Goal: Task Accomplishment & Management: Complete application form

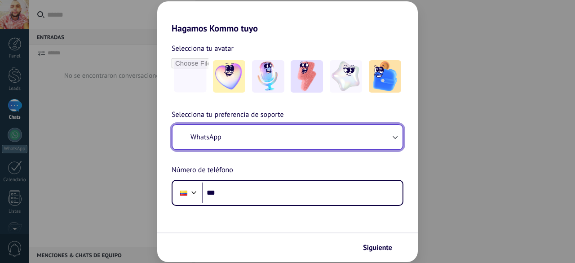
click at [270, 138] on button "WhatsApp" at bounding box center [287, 137] width 230 height 24
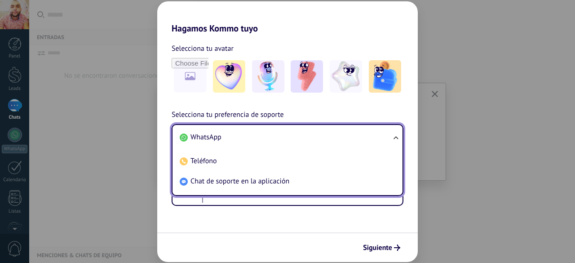
click at [137, 104] on div "Hagamos Kommo tuyo Selecciona tu avatar Selecciona tu preferencia de soporte Wh…" at bounding box center [287, 131] width 575 height 263
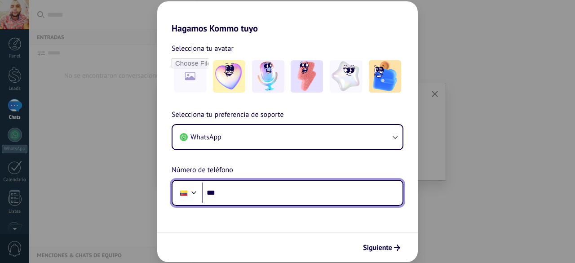
click at [241, 195] on input "***" at bounding box center [302, 192] width 200 height 21
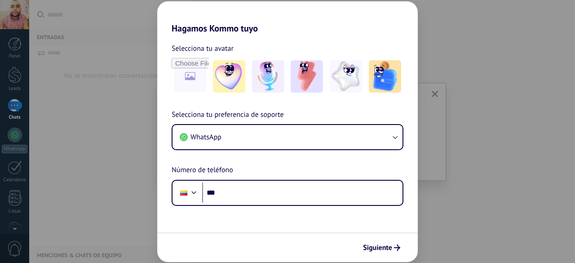
click at [425, 123] on div "Hagamos Kommo tuyo Selecciona tu avatar Selecciona tu preferencia de soporte Wh…" at bounding box center [287, 131] width 575 height 263
click at [17, 230] on div "Hagamos Kommo tuyo Selecciona tu avatar Selecciona tu preferencia de soporte Wh…" at bounding box center [287, 131] width 575 height 263
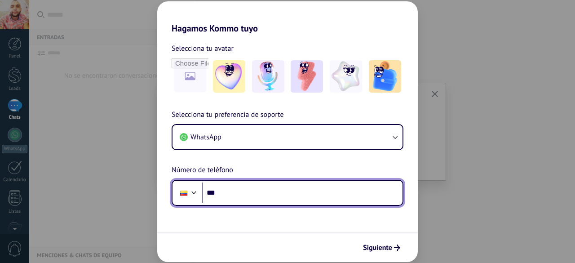
click at [278, 196] on input "***" at bounding box center [302, 192] width 200 height 21
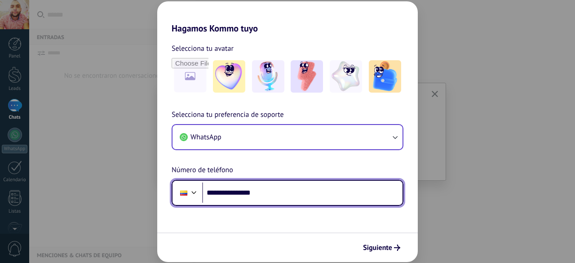
type input "**********"
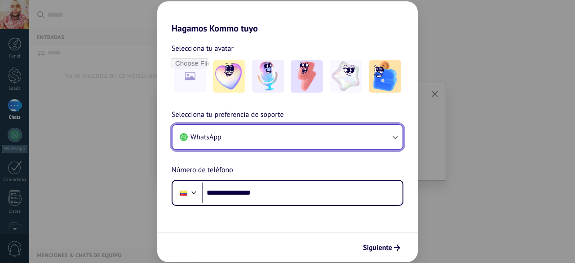
click at [256, 139] on button "WhatsApp" at bounding box center [287, 137] width 230 height 24
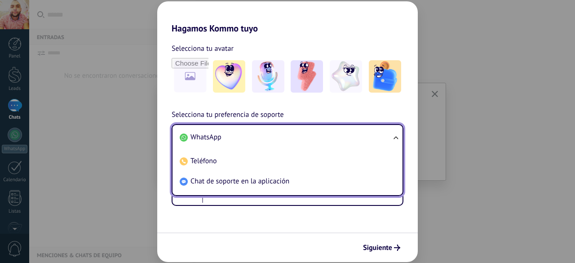
click at [286, 111] on div "**********" at bounding box center [287, 157] width 260 height 97
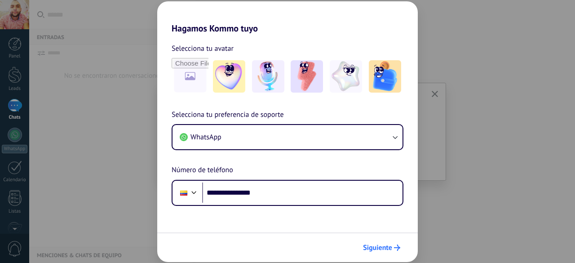
click at [392, 244] on span "Siguiente" at bounding box center [377, 247] width 29 height 6
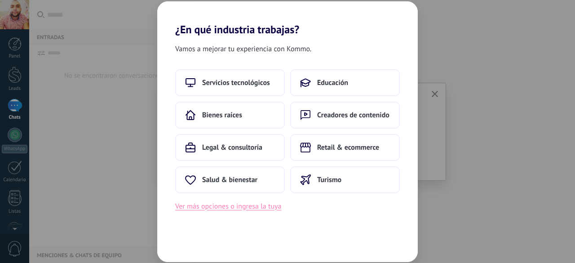
click at [249, 207] on button "Ver más opciones o ingresa la tuya" at bounding box center [228, 206] width 106 height 12
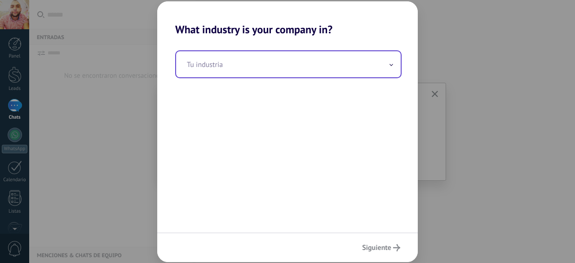
click at [235, 63] on input "text" at bounding box center [288, 64] width 225 height 26
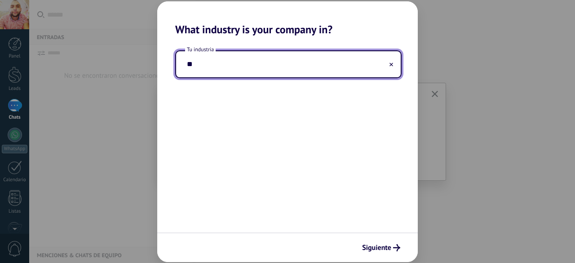
type input "*"
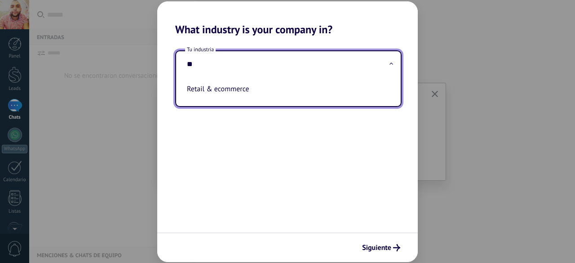
type input "*"
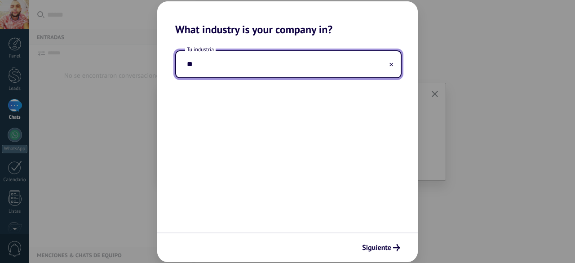
type input "*"
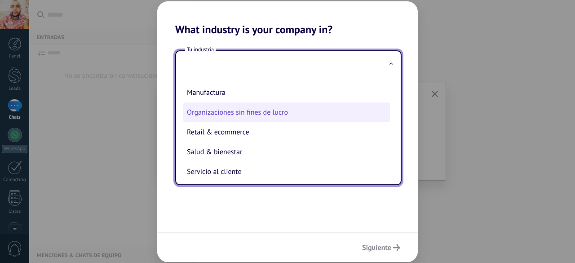
scroll to position [180, 0]
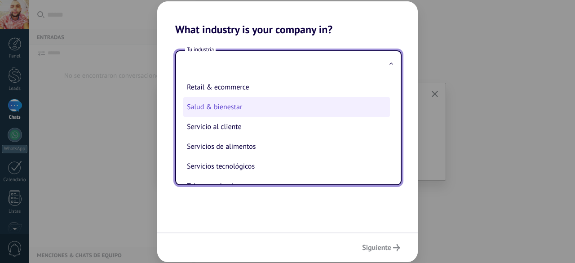
click at [232, 110] on li "Salud & bienestar" at bounding box center [286, 107] width 207 height 20
type input "**********"
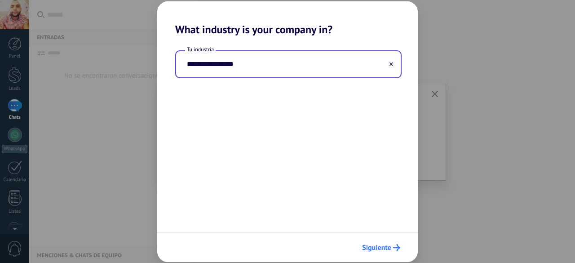
click at [392, 243] on button "Siguiente" at bounding box center [381, 247] width 46 height 15
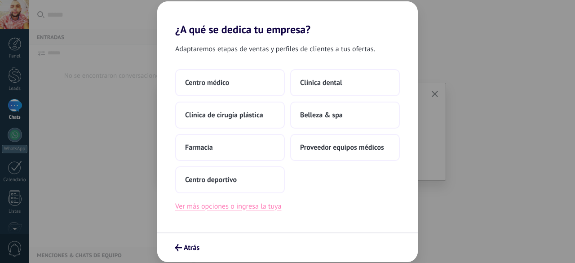
click at [222, 210] on button "Ver más opciones o ingresa la tuya" at bounding box center [228, 206] width 106 height 12
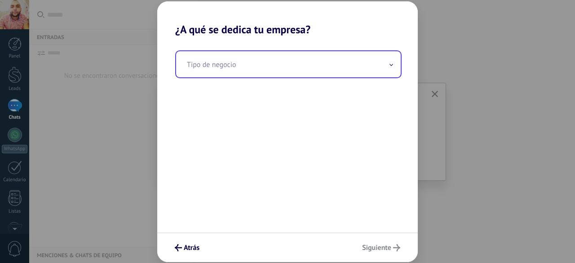
click at [234, 69] on input "text" at bounding box center [288, 64] width 225 height 26
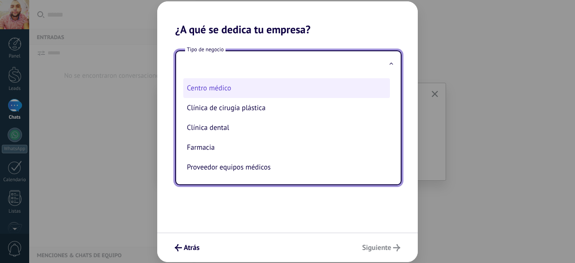
scroll to position [0, 0]
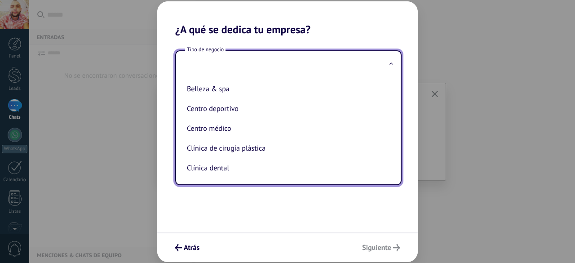
click at [262, 203] on div "Tipo de negocio Belleza & spa Centro deportivo Centro médico Clínica de cirugía…" at bounding box center [287, 134] width 260 height 196
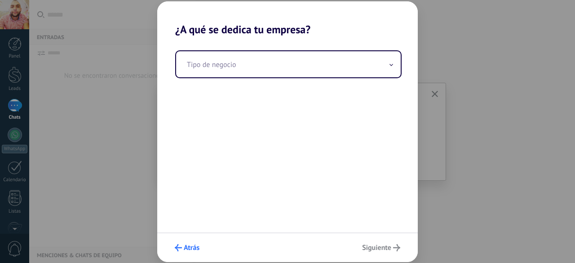
click at [186, 250] on span "Atrás" at bounding box center [192, 247] width 16 height 6
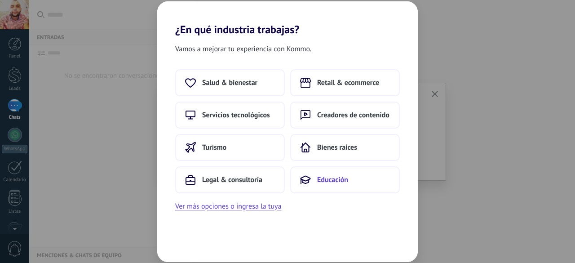
click at [328, 181] on span "Educación" at bounding box center [332, 179] width 31 height 9
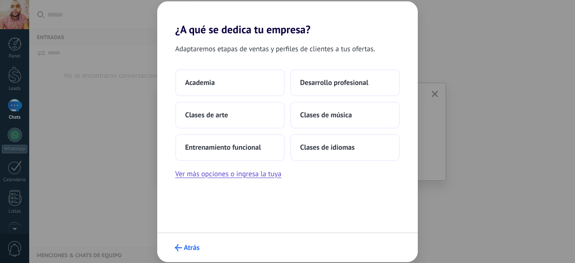
click at [194, 242] on button "Atrás" at bounding box center [187, 247] width 33 height 15
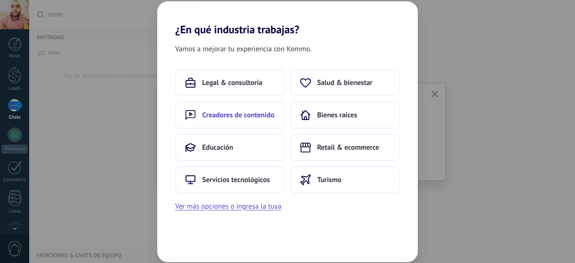
click at [246, 121] on button "Creadores de contenido" at bounding box center [230, 114] width 110 height 27
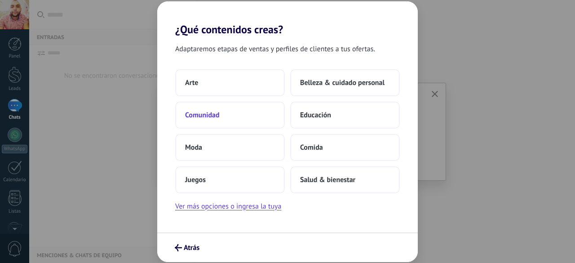
click at [223, 113] on button "Comunidad" at bounding box center [230, 114] width 110 height 27
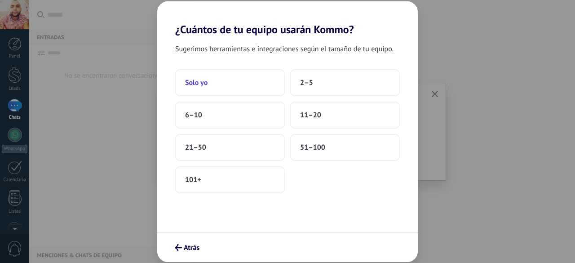
click at [228, 84] on button "Solo yo" at bounding box center [230, 82] width 110 height 27
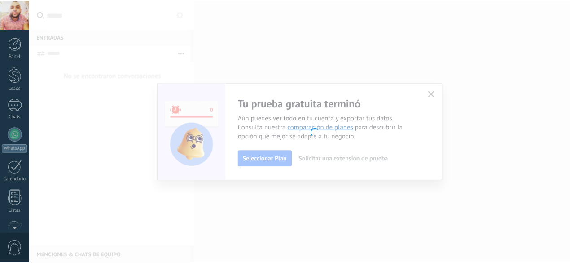
scroll to position [110, 0]
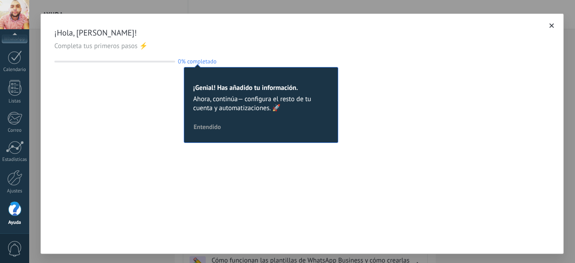
click at [202, 126] on span "Entendido" at bounding box center [207, 126] width 27 height 6
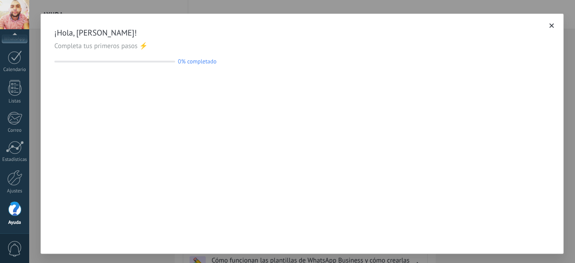
drag, startPoint x: 550, startPoint y: 26, endPoint x: 539, endPoint y: 22, distance: 11.5
click at [550, 26] on icon "button" at bounding box center [551, 25] width 4 height 4
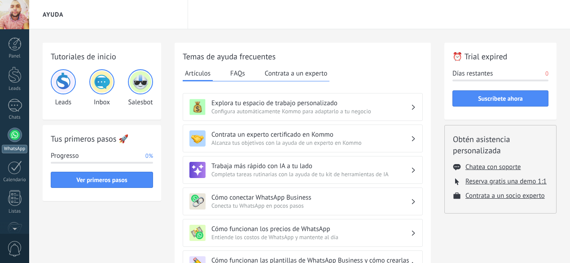
click at [18, 130] on div at bounding box center [15, 135] width 14 height 14
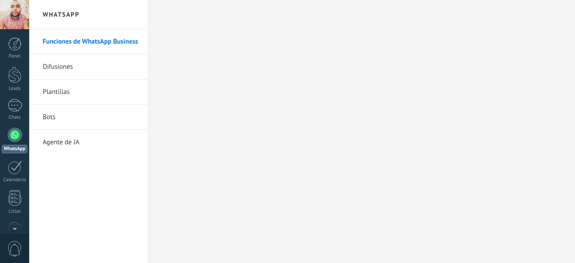
click at [85, 69] on link "Difusiones" at bounding box center [91, 66] width 96 height 25
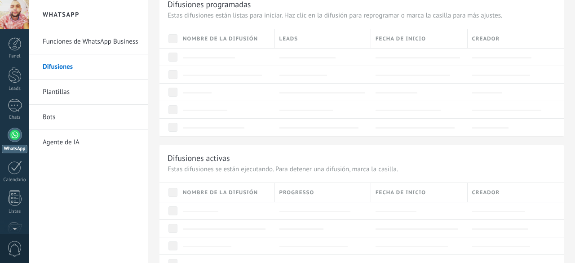
scroll to position [45, 0]
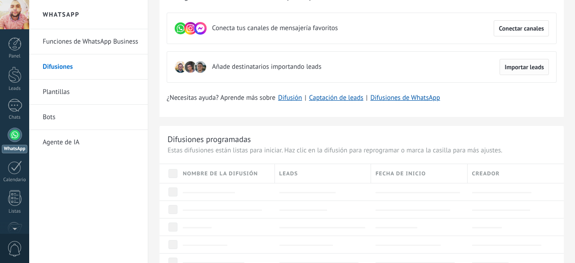
click at [519, 69] on span "Importar leads" at bounding box center [524, 67] width 40 height 6
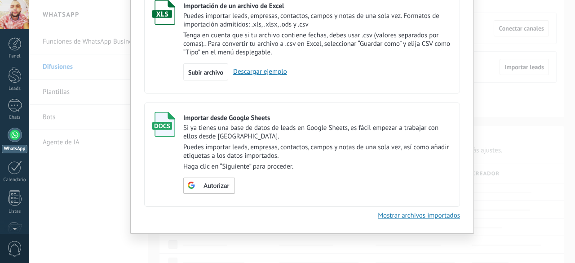
scroll to position [28, 0]
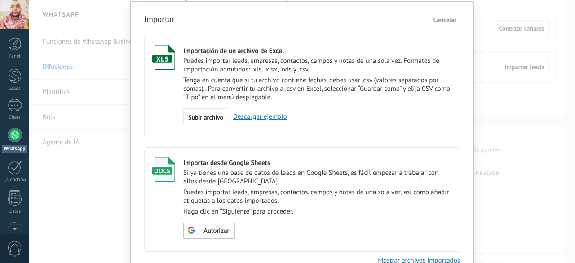
click at [211, 235] on div "Autorizar" at bounding box center [209, 230] width 52 height 16
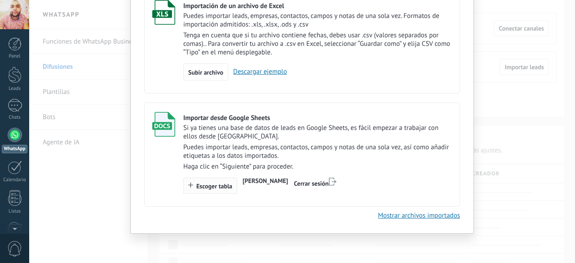
click at [213, 187] on span "Escoger tabla" at bounding box center [214, 186] width 36 height 6
click at [329, 184] on span "Cerrar sesión" at bounding box center [311, 183] width 35 height 8
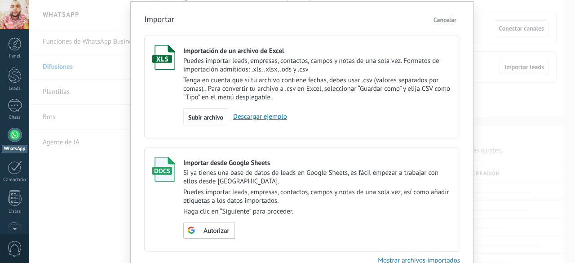
click at [261, 116] on link "Descargar ejemplo" at bounding box center [257, 116] width 59 height 9
click at [211, 110] on div "Subir archivo" at bounding box center [205, 116] width 45 height 17
click at [0, 0] on input "Importación de un archivo de Excel Puedes importar leads, empresas, contactos, …" at bounding box center [0, 0] width 0 height 0
click at [210, 117] on span "Subir archivo" at bounding box center [205, 117] width 35 height 6
click at [0, 0] on input "Importación de un archivo de Excel Puedes importar leads, empresas, contactos, …" at bounding box center [0, 0] width 0 height 0
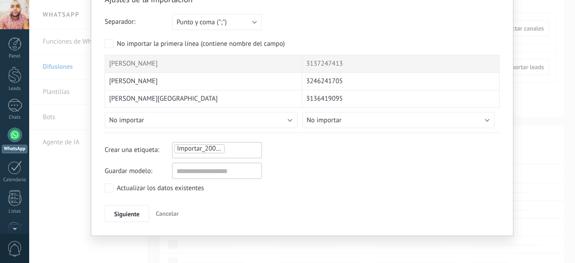
scroll to position [0, 0]
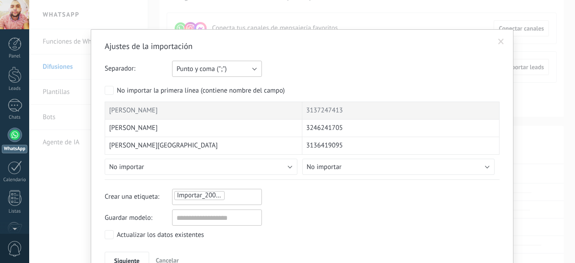
click at [208, 67] on span "Punto y coma (";")" at bounding box center [201, 69] width 50 height 9
click at [344, 71] on div "Separador: Punto y coma (";") Coma (",") Tabulación (" ") Punto y coma (";")" at bounding box center [302, 69] width 395 height 16
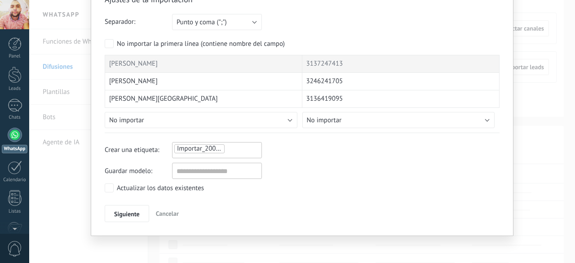
click at [234, 148] on div "Importar_20082025_1555" at bounding box center [216, 148] width 87 height 11
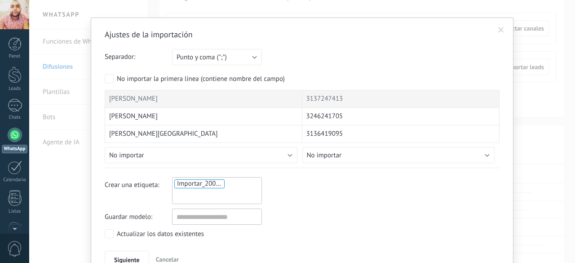
scroll to position [57, 0]
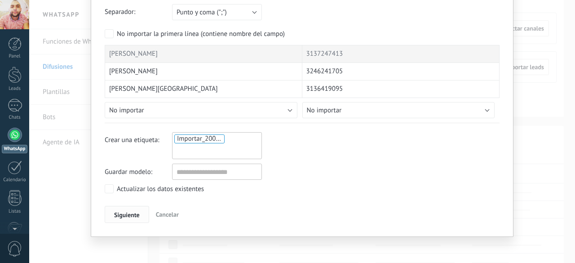
click at [121, 211] on span "Siguiente" at bounding box center [127, 214] width 26 height 6
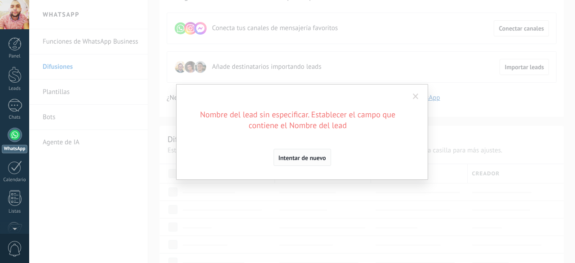
click at [301, 158] on span "Intentar de nuevo" at bounding box center [302, 157] width 48 height 6
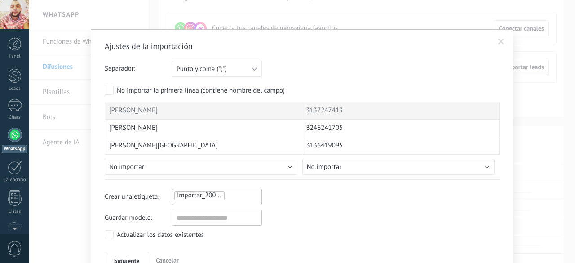
scroll to position [45, 0]
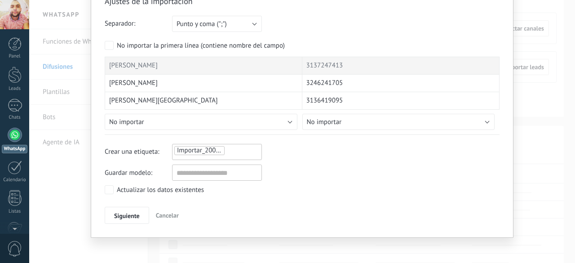
click at [193, 151] on li "Importar_20082025_1555" at bounding box center [199, 150] width 50 height 9
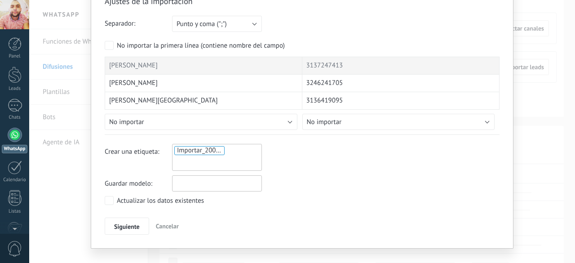
click at [192, 184] on input "text" at bounding box center [217, 183] width 90 height 16
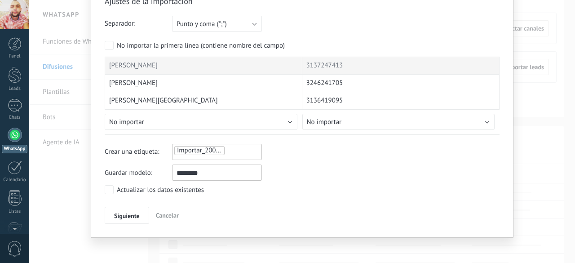
type input "********"
click at [117, 209] on button "Siguiente" at bounding box center [127, 215] width 44 height 17
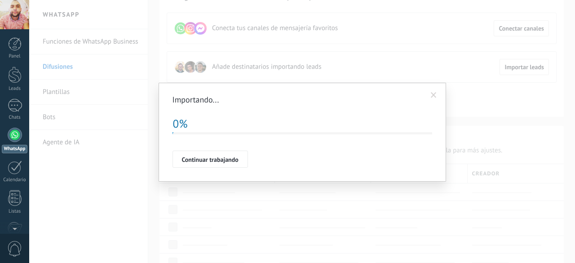
scroll to position [0, 0]
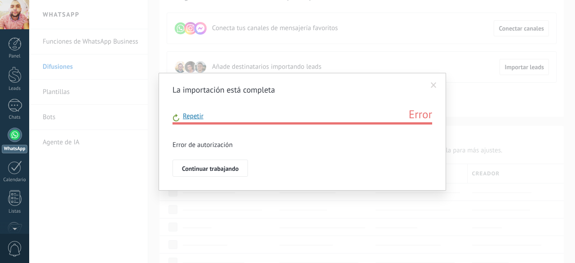
click at [191, 121] on div "Repetir" at bounding box center [187, 116] width 31 height 13
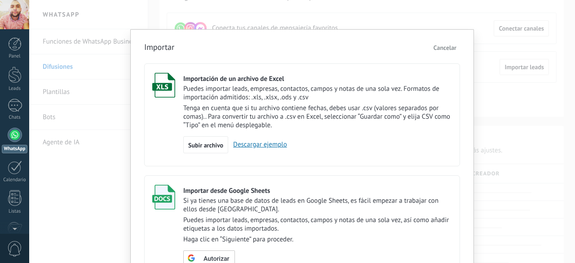
click at [438, 48] on span "Cancelar" at bounding box center [444, 48] width 23 height 8
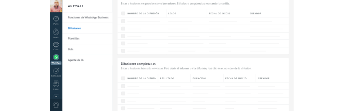
scroll to position [520, 0]
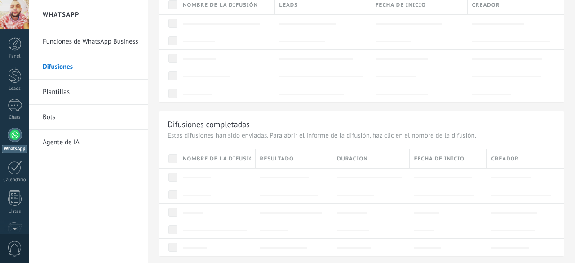
click at [56, 90] on link "Plantillas" at bounding box center [91, 91] width 96 height 25
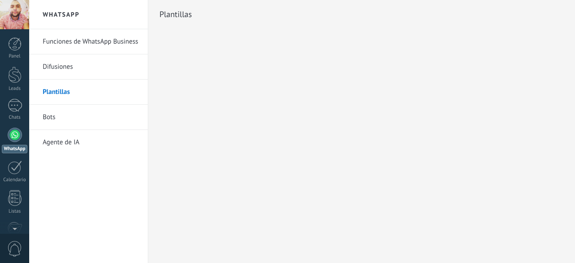
click at [68, 69] on link "Difusiones" at bounding box center [91, 66] width 96 height 25
click at [56, 69] on link "Difusiones" at bounding box center [91, 66] width 96 height 25
click at [14, 132] on div at bounding box center [15, 135] width 14 height 14
click at [57, 62] on link "Difusiones" at bounding box center [91, 66] width 96 height 25
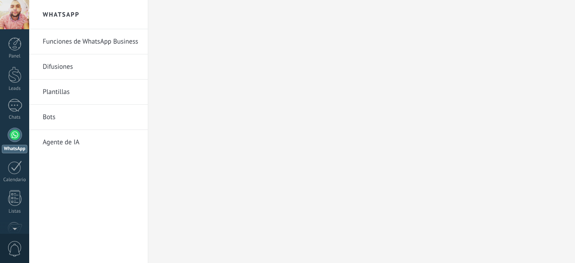
click at [57, 62] on link "Difusiones" at bounding box center [91, 66] width 96 height 25
click at [56, 69] on link "Difusiones" at bounding box center [91, 66] width 96 height 25
click at [59, 63] on link "Difusiones" at bounding box center [91, 66] width 96 height 25
click at [12, 40] on div at bounding box center [14, 43] width 13 height 13
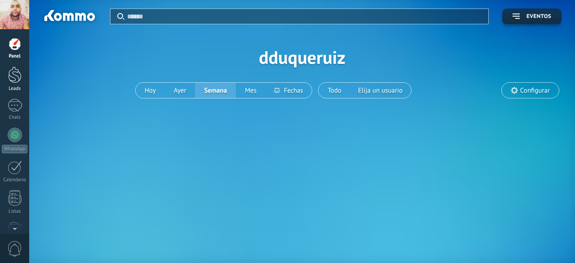
click at [23, 72] on link "Leads" at bounding box center [14, 78] width 29 height 25
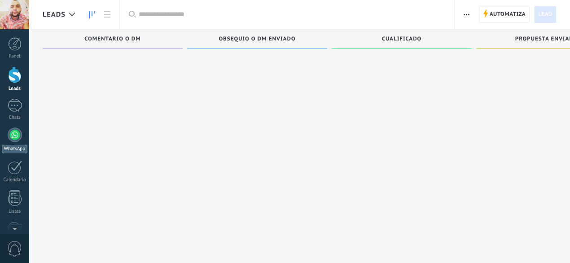
click at [14, 132] on div at bounding box center [15, 135] width 14 height 14
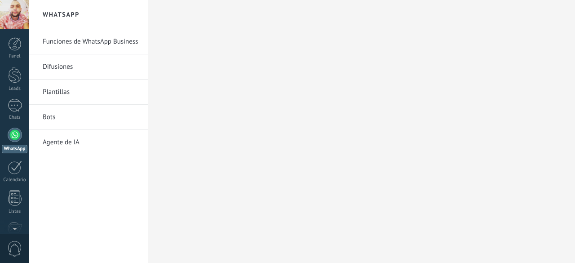
click at [64, 61] on link "Difusiones" at bounding box center [91, 66] width 96 height 25
click at [58, 62] on link "Difusiones" at bounding box center [91, 66] width 96 height 25
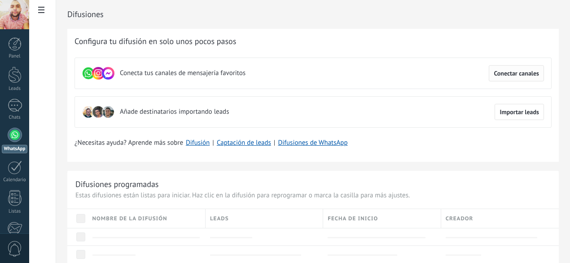
click at [519, 76] on span "Conectar canales" at bounding box center [516, 73] width 45 height 6
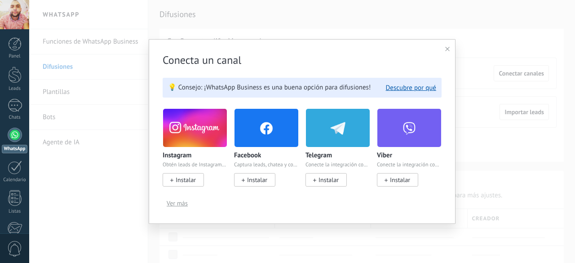
click at [178, 202] on span "Ver más" at bounding box center [177, 203] width 21 height 6
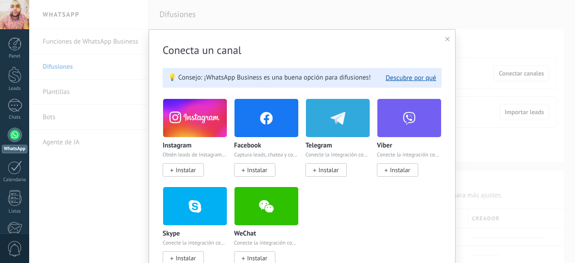
click at [445, 37] on icon at bounding box center [447, 39] width 4 height 4
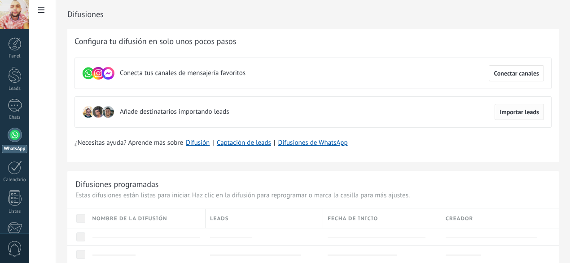
click at [510, 113] on span "Importar leads" at bounding box center [520, 112] width 40 height 6
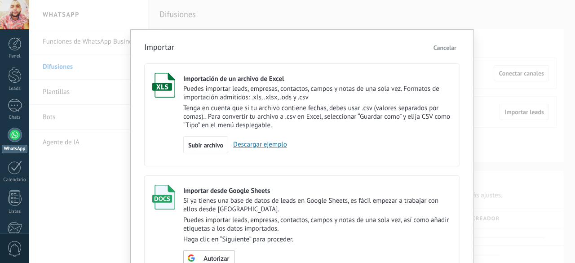
scroll to position [73, 0]
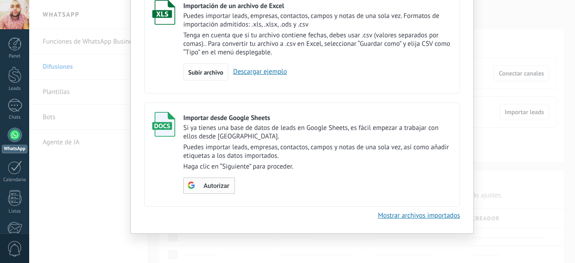
click at [217, 185] on span "Autorizar" at bounding box center [216, 186] width 26 height 6
click at [271, 181] on span "[PERSON_NAME] [PERSON_NAME]" at bounding box center [264, 180] width 45 height 8
click at [211, 183] on span "Escoger tabla" at bounding box center [214, 186] width 36 height 6
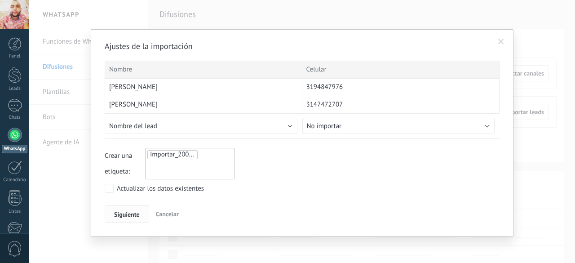
click at [126, 211] on span "Siguiente" at bounding box center [127, 214] width 26 height 6
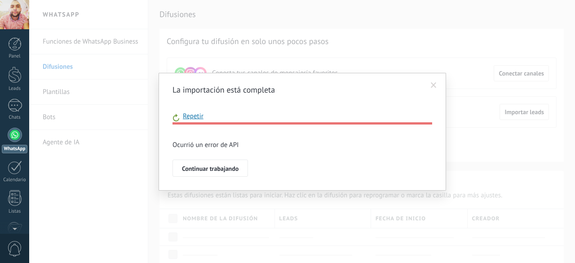
click at [198, 119] on span "Repetir" at bounding box center [191, 116] width 24 height 9
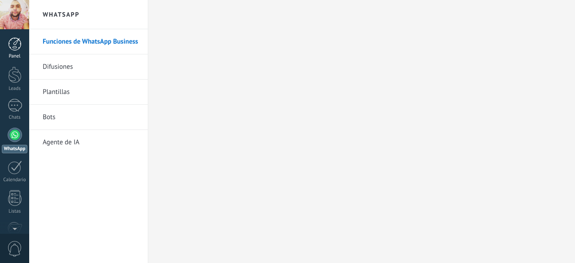
click at [17, 47] on div at bounding box center [14, 43] width 13 height 13
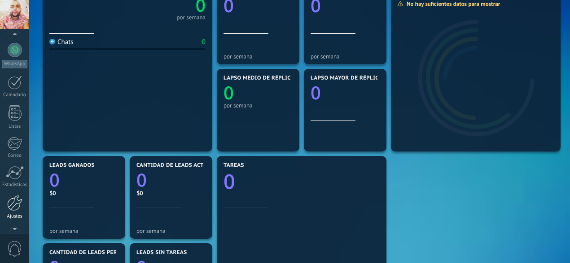
scroll to position [110, 0]
click at [8, 170] on div at bounding box center [14, 178] width 15 height 16
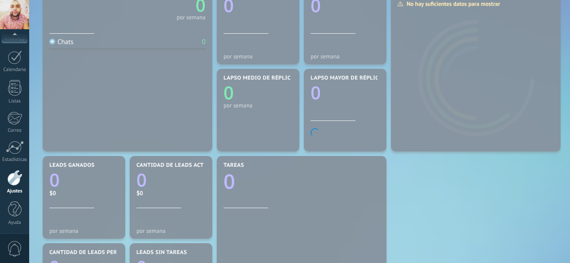
click at [13, 173] on div at bounding box center [14, 178] width 15 height 16
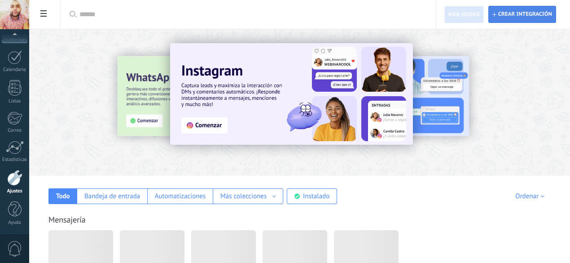
click at [519, 13] on span "Crear integración" at bounding box center [525, 14] width 54 height 7
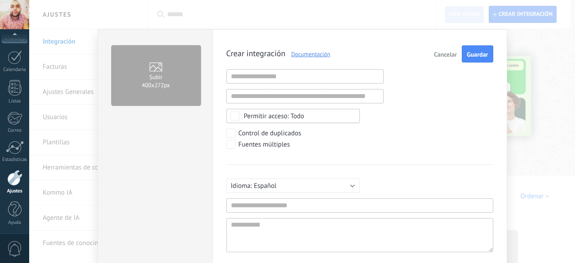
click at [278, 117] on div "Todo" at bounding box center [274, 116] width 61 height 7
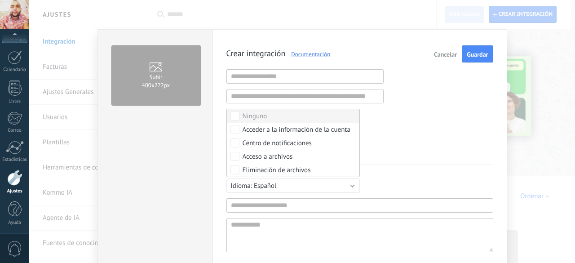
drag, startPoint x: 441, startPoint y: 103, endPoint x: 453, endPoint y: 84, distance: 22.6
click at [441, 102] on div "Crear integración Documentación Cancelar Guardar URL inválida URL inválida Ning…" at bounding box center [359, 161] width 267 height 233
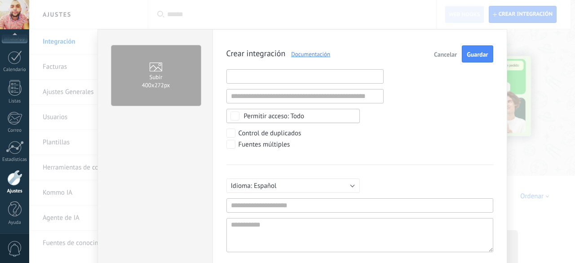
click at [272, 70] on input "text" at bounding box center [304, 76] width 157 height 14
click at [341, 97] on input "text" at bounding box center [304, 96] width 157 height 14
click at [443, 57] on span "Cancelar" at bounding box center [445, 54] width 23 height 6
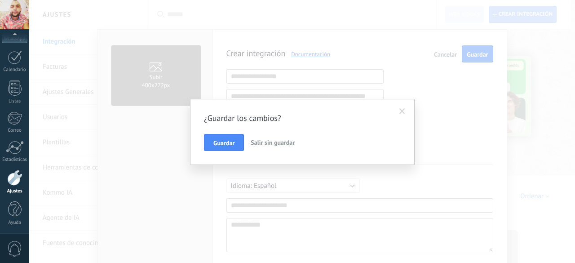
click at [275, 139] on span "Salir sin guardar" at bounding box center [273, 142] width 44 height 8
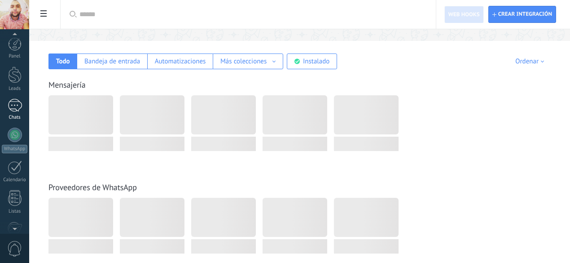
click at [20, 105] on div at bounding box center [15, 105] width 14 height 13
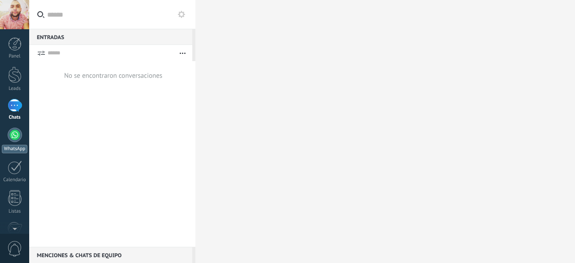
click at [18, 132] on div at bounding box center [15, 135] width 14 height 14
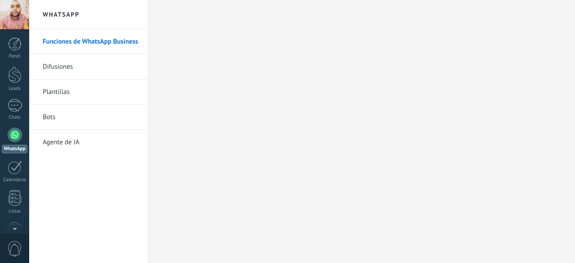
click at [52, 63] on link "Difusiones" at bounding box center [91, 66] width 96 height 25
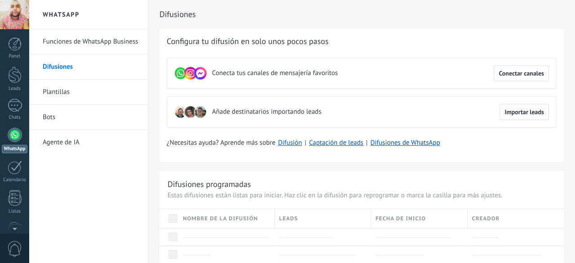
click at [531, 113] on span "Importar leads" at bounding box center [524, 112] width 40 height 6
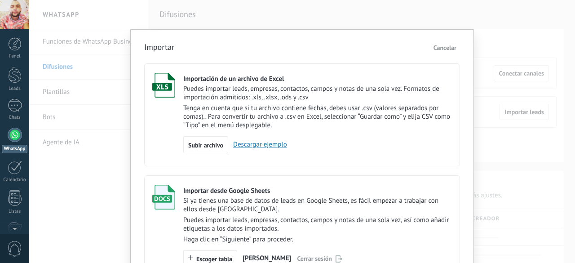
scroll to position [45, 0]
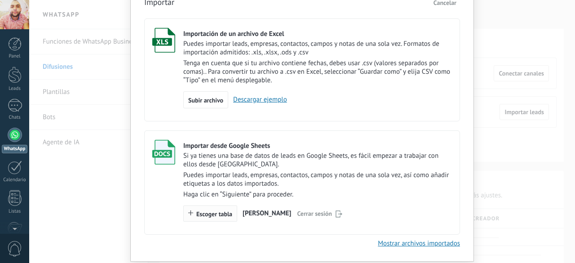
click at [212, 212] on span "Escoger tabla" at bounding box center [214, 214] width 36 height 6
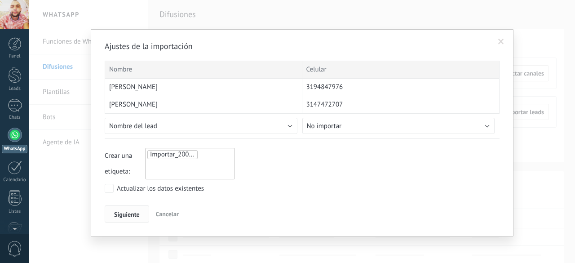
click at [127, 211] on span "Siguiente" at bounding box center [127, 214] width 26 height 6
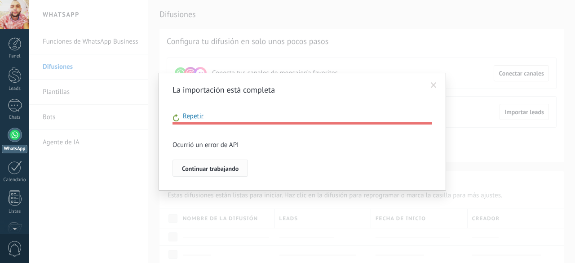
click at [201, 165] on span "Continuar trabajando" at bounding box center [210, 168] width 57 height 6
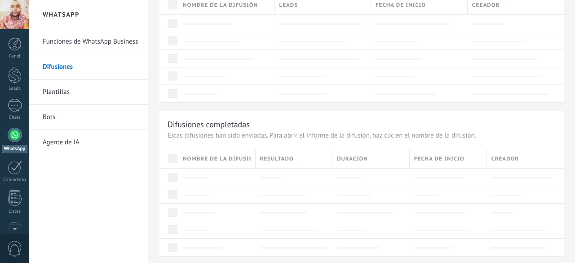
scroll to position [206, 0]
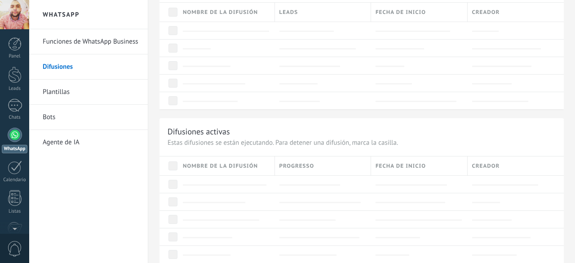
click at [84, 44] on link "Funciones de WhatsApp Business" at bounding box center [91, 41] width 96 height 25
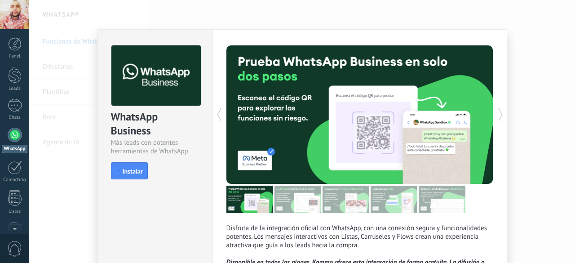
scroll to position [45, 0]
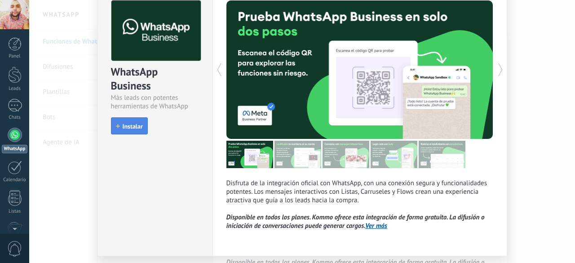
click at [125, 168] on span "Instalar" at bounding box center [133, 171] width 20 height 6
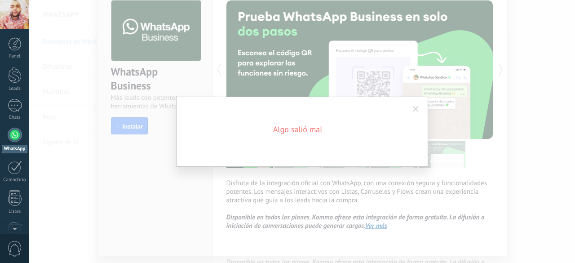
click at [418, 106] on span at bounding box center [416, 109] width 6 height 6
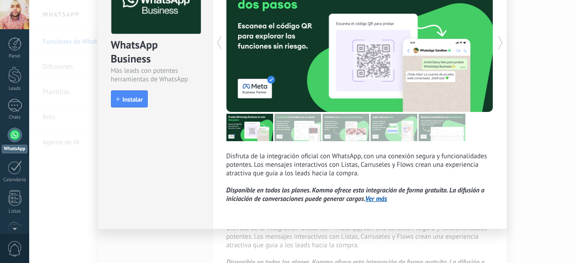
scroll to position [0, 0]
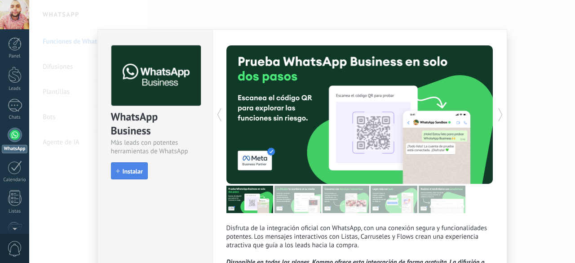
click at [125, 170] on span "Instalar" at bounding box center [133, 171] width 20 height 6
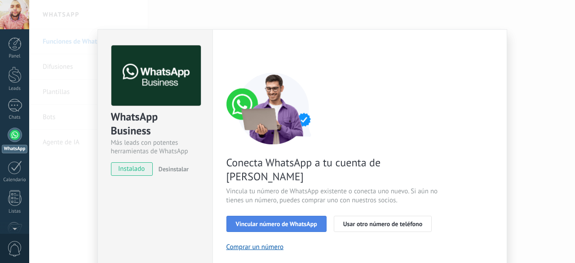
click at [282, 220] on span "Vincular número de WhatsApp" at bounding box center [276, 223] width 81 height 6
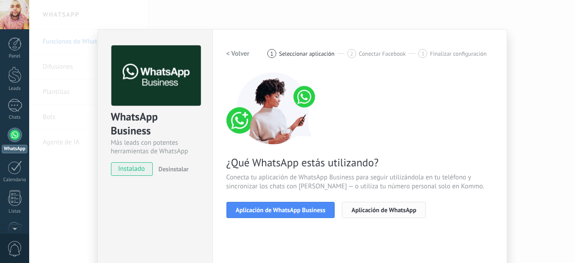
click at [367, 214] on button "Aplicación de WhatsApp" at bounding box center [384, 210] width 84 height 16
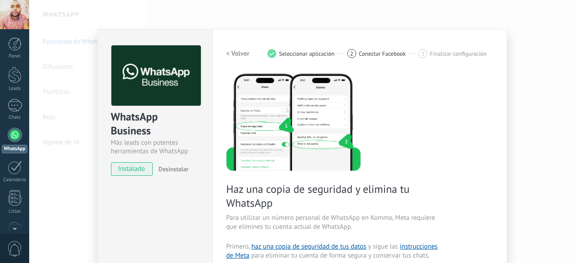
click at [242, 52] on h2 "< Volver" at bounding box center [237, 53] width 23 height 9
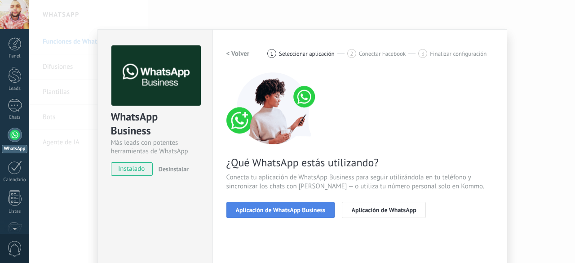
click at [286, 213] on button "Aplicación de WhatsApp Business" at bounding box center [280, 210] width 109 height 16
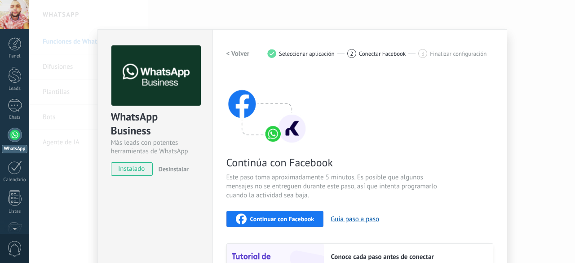
click at [242, 52] on h2 "< Volver" at bounding box center [237, 53] width 23 height 9
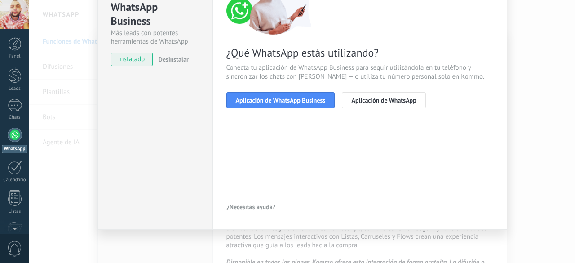
scroll to position [20, 0]
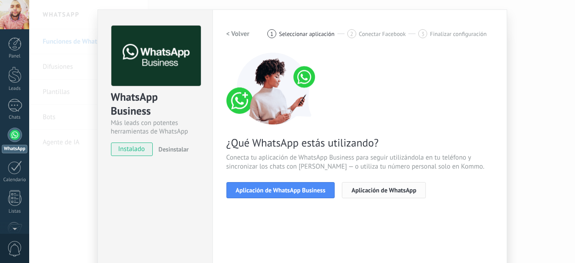
click at [361, 191] on span "Aplicación de WhatsApp" at bounding box center [383, 190] width 65 height 6
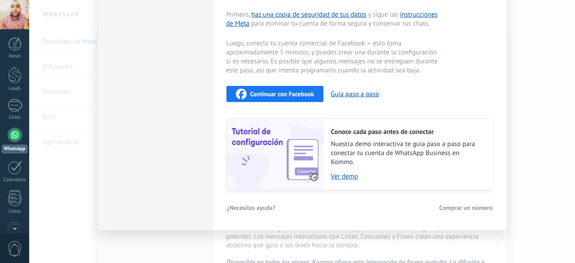
scroll to position [0, 0]
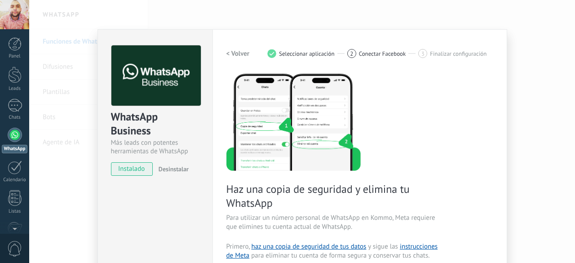
click at [241, 53] on h2 "< Volver" at bounding box center [237, 53] width 23 height 9
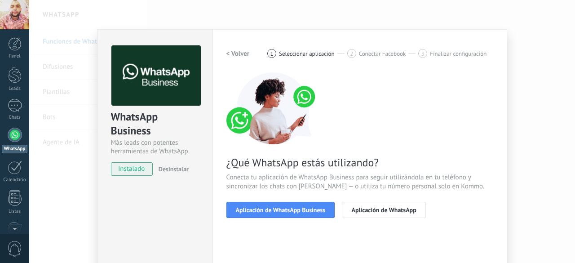
click at [240, 53] on h2 "< Volver" at bounding box center [237, 53] width 23 height 9
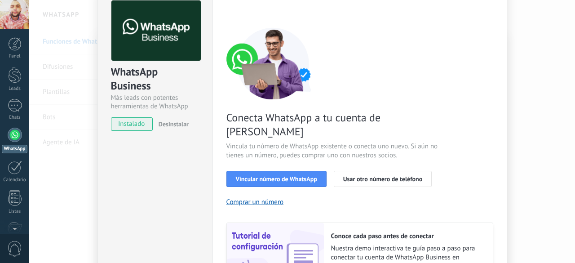
scroll to position [136, 0]
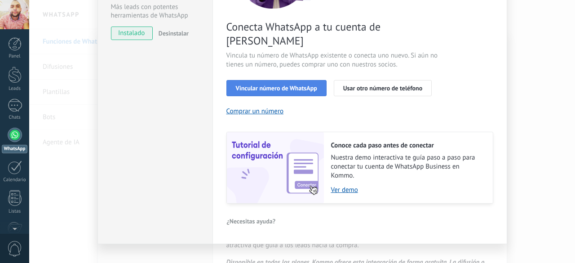
click at [256, 85] on span "Vincular número de WhatsApp" at bounding box center [276, 88] width 81 height 6
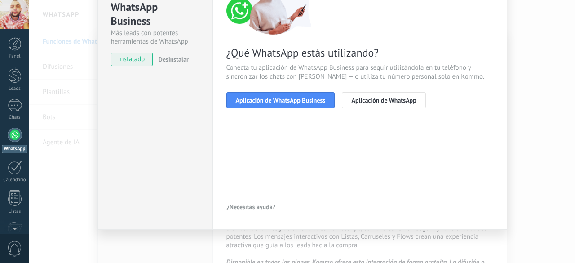
scroll to position [0, 0]
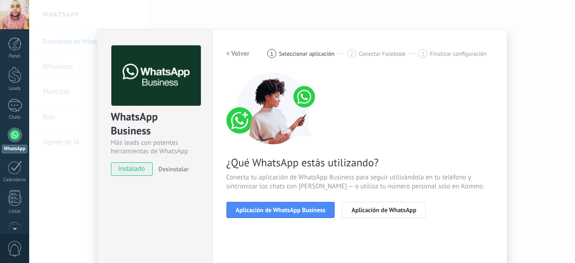
click at [232, 51] on h2 "< Volver" at bounding box center [237, 53] width 23 height 9
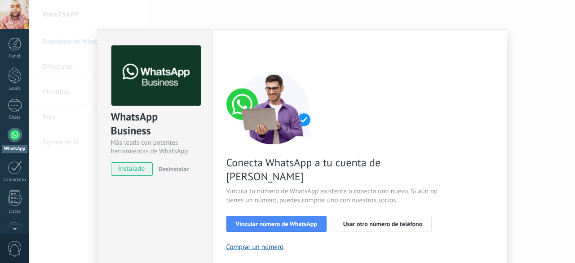
scroll to position [136, 0]
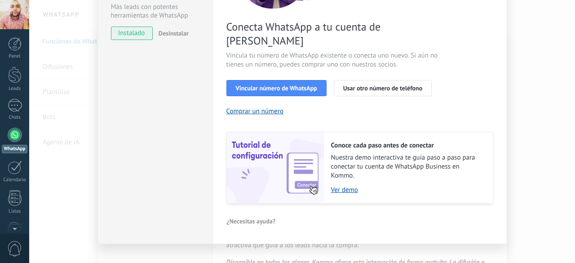
click at [535, 86] on div "WhatsApp Business Más leads con potentes herramientas de WhatsApp instalado Des…" at bounding box center [302, 131] width 546 height 263
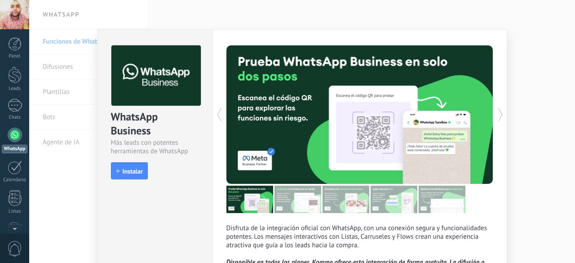
scroll to position [0, 0]
click at [113, 203] on div "WhatsApp Business Más leads con potentes herramientas de WhatsApp install Insta…" at bounding box center [154, 165] width 115 height 272
click at [68, 70] on div "WhatsApp Business Más leads con potentes herramientas de WhatsApp install Insta…" at bounding box center [302, 131] width 546 height 263
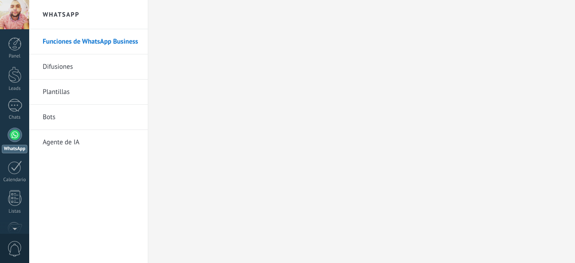
click at [72, 65] on link "Difusiones" at bounding box center [91, 66] width 96 height 25
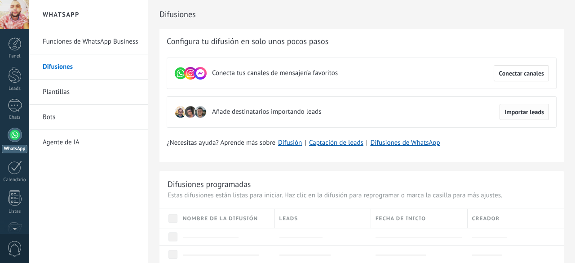
click at [517, 110] on span "Importar leads" at bounding box center [524, 112] width 40 height 6
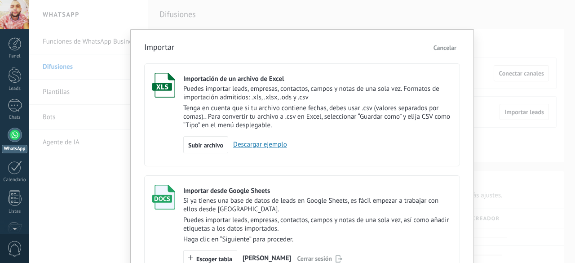
scroll to position [73, 0]
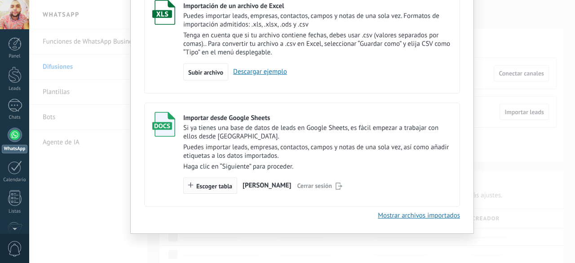
click at [221, 185] on span "Escoger tabla" at bounding box center [214, 186] width 36 height 6
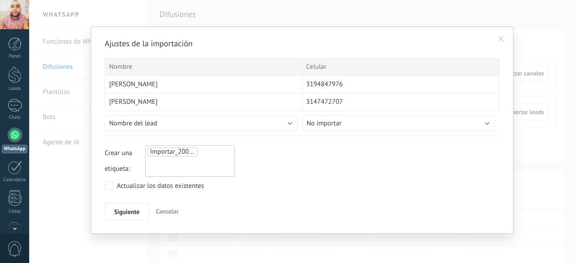
scroll to position [0, 0]
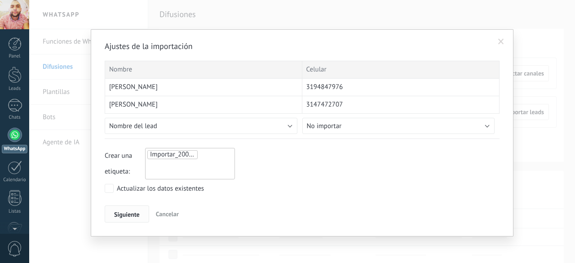
click at [124, 211] on span "Siguiente" at bounding box center [127, 214] width 26 height 6
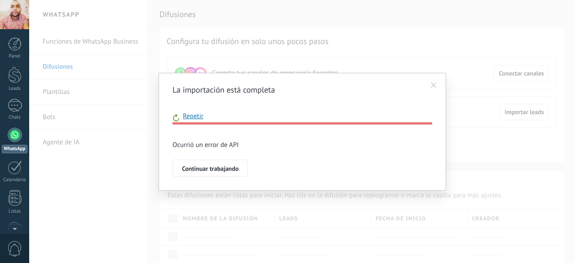
click at [178, 147] on div "Ocurrió un error de API" at bounding box center [302, 145] width 260 height 9
click at [177, 147] on div "Ocurrió un error de API" at bounding box center [302, 145] width 260 height 9
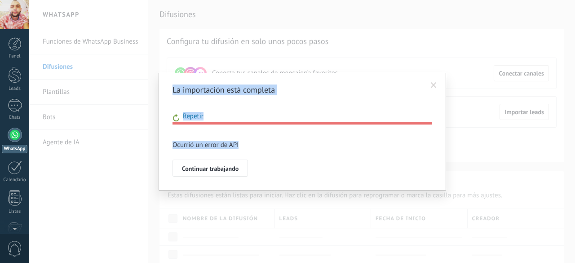
drag, startPoint x: 249, startPoint y: 145, endPoint x: 12, endPoint y: 154, distance: 236.8
click at [137, 143] on div "La importación está completa Repetir Error Importación esta en la cola, una vez…" at bounding box center [302, 131] width 546 height 263
click at [436, 84] on span at bounding box center [434, 85] width 6 height 6
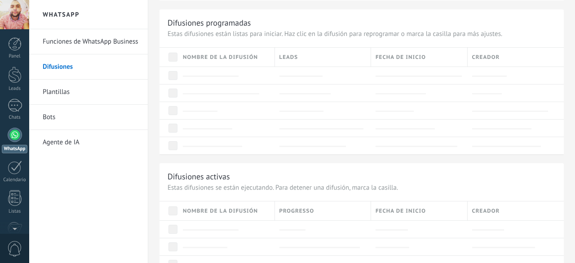
scroll to position [26, 0]
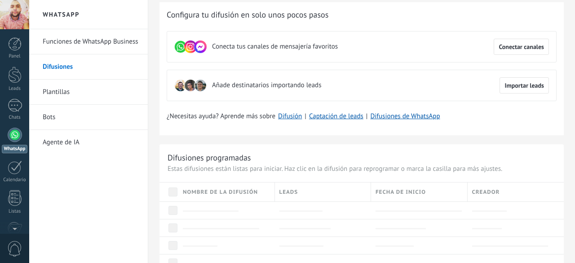
click at [219, 194] on span "Nombre de la difusión" at bounding box center [220, 192] width 75 height 9
click at [231, 208] on div at bounding box center [226, 210] width 87 height 9
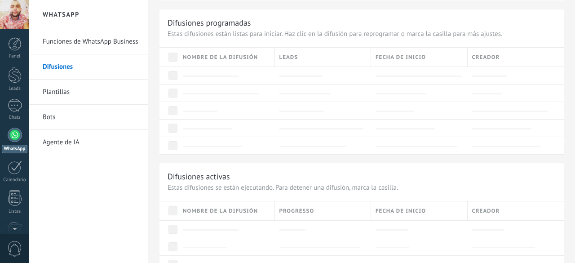
scroll to position [0, 0]
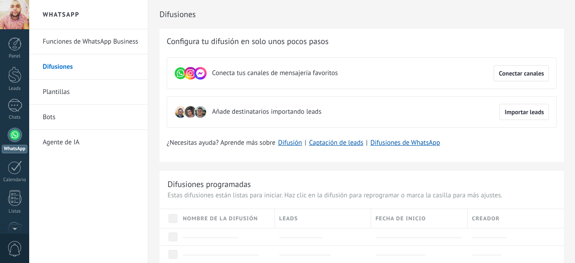
click at [236, 113] on span "Añade destinatarios importando leads" at bounding box center [266, 111] width 109 height 9
click at [401, 145] on link "Difusiones de WhatsApp" at bounding box center [405, 142] width 70 height 9
click at [64, 97] on link "Plantillas" at bounding box center [91, 91] width 96 height 25
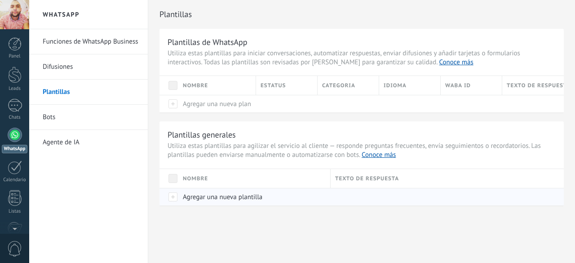
click at [221, 200] on span "Agregar una nueva plantilla" at bounding box center [222, 197] width 79 height 9
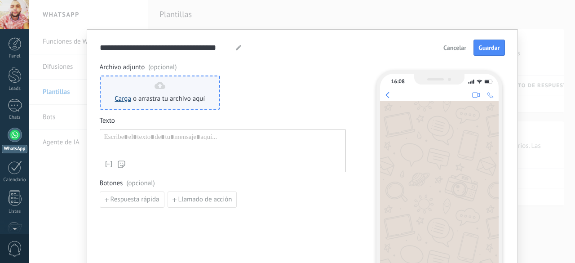
click at [119, 99] on link "Carga" at bounding box center [123, 98] width 16 height 9
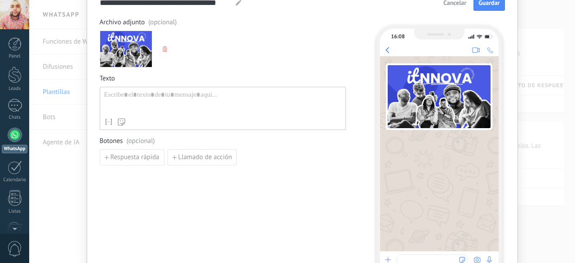
scroll to position [90, 0]
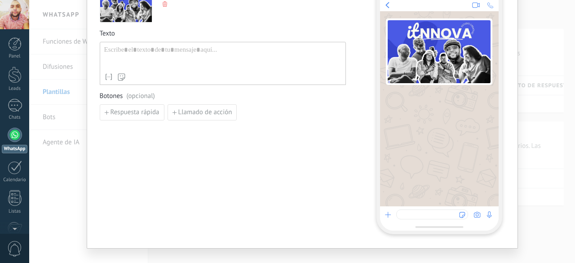
drag, startPoint x: 161, startPoint y: 47, endPoint x: 153, endPoint y: 50, distance: 8.1
click at [153, 50] on div at bounding box center [222, 57] width 237 height 23
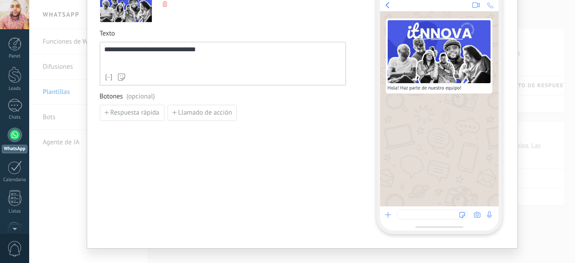
click at [178, 163] on div "**********" at bounding box center [223, 103] width 246 height 260
click at [306, 115] on div "Respuesta rápida Llamado de acción" at bounding box center [223, 113] width 246 height 16
click at [205, 115] on span "Llamado de acción" at bounding box center [205, 113] width 54 height 6
click at [139, 114] on input at bounding box center [148, 112] width 96 height 14
click at [243, 113] on input at bounding box center [274, 112] width 112 height 14
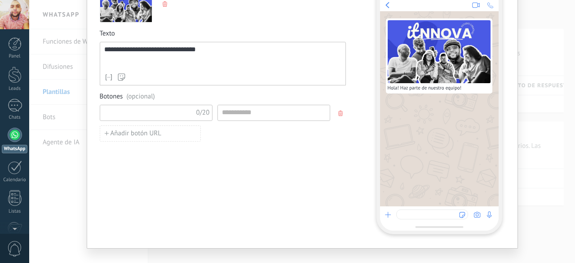
click at [141, 113] on input at bounding box center [148, 112] width 96 height 14
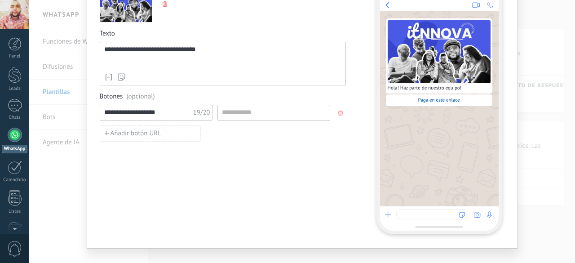
type input "**********"
click at [233, 114] on input at bounding box center [274, 112] width 112 height 14
click at [234, 114] on input at bounding box center [274, 112] width 112 height 14
paste input "**********"
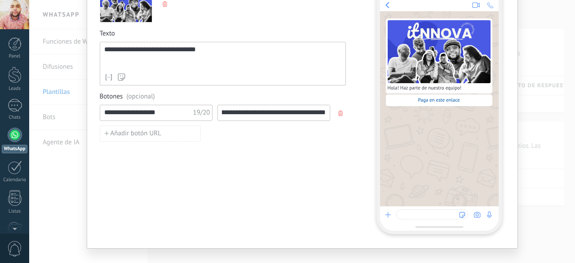
type input "**********"
click at [163, 113] on input "**********" at bounding box center [148, 112] width 96 height 14
drag, startPoint x: 170, startPoint y: 109, endPoint x: 71, endPoint y: 102, distance: 99.0
click at [71, 102] on div "**********" at bounding box center [302, 131] width 546 height 263
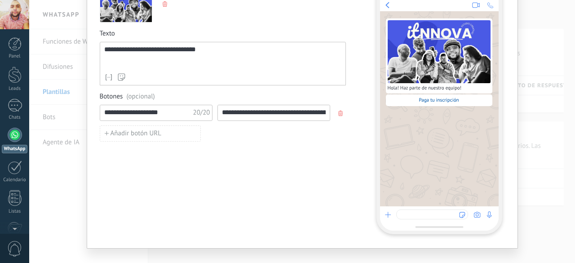
type input "**********"
drag, startPoint x: 211, startPoint y: 139, endPoint x: 205, endPoint y: 142, distance: 7.0
click at [205, 142] on div "**********" at bounding box center [223, 103] width 246 height 260
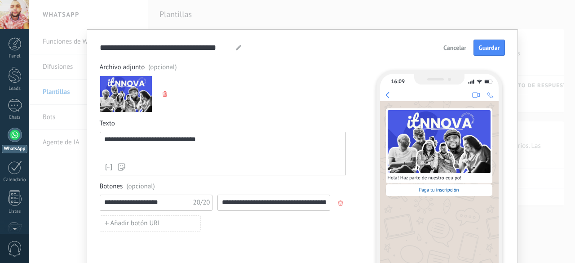
scroll to position [45, 0]
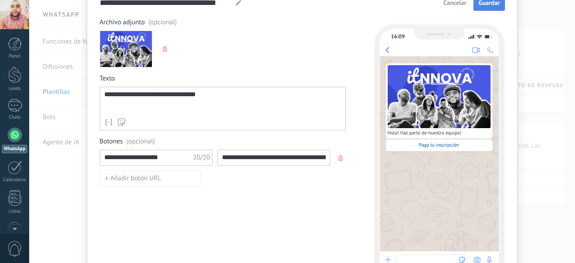
click at [479, 6] on span "Guardar" at bounding box center [488, 3] width 21 height 6
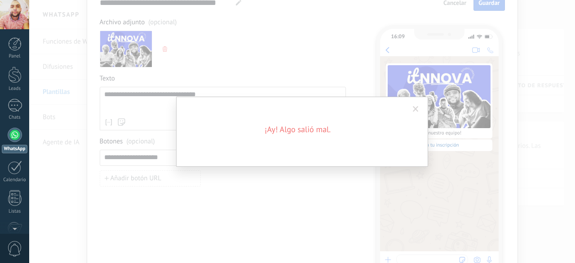
click at [413, 111] on span at bounding box center [416, 109] width 6 height 6
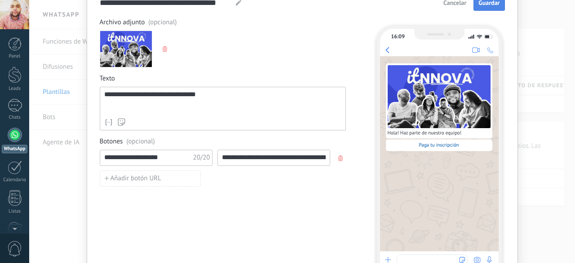
click at [264, 102] on div "**********" at bounding box center [223, 102] width 238 height 23
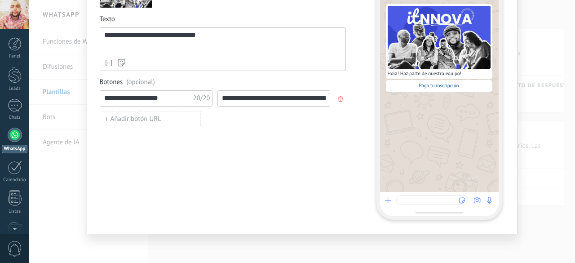
scroll to position [0, 0]
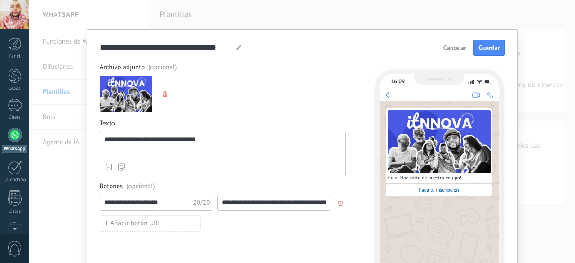
click at [479, 50] on span "Guardar" at bounding box center [488, 47] width 21 height 6
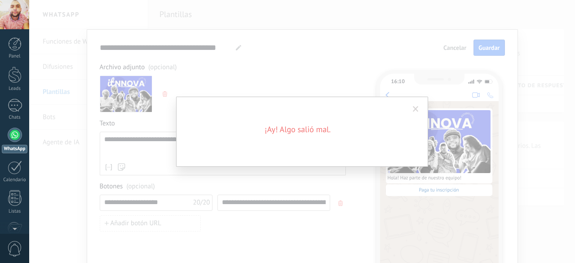
click at [417, 106] on span at bounding box center [415, 108] width 15 height 15
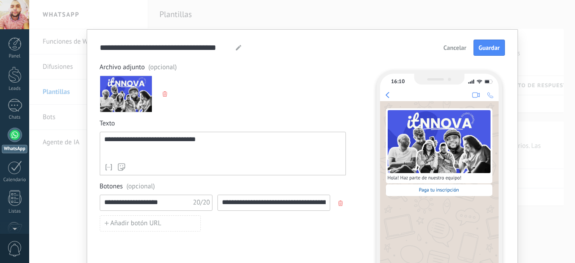
click at [236, 45] on icon at bounding box center [238, 47] width 5 height 5
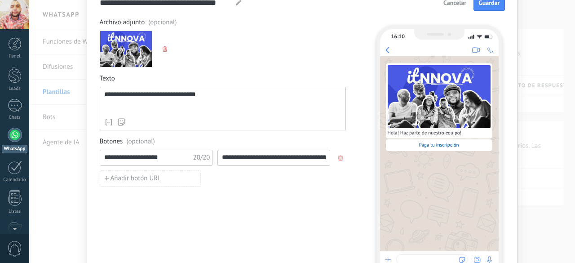
click at [273, 157] on input "**********" at bounding box center [274, 157] width 112 height 14
click at [162, 155] on input "**********" at bounding box center [148, 157] width 96 height 14
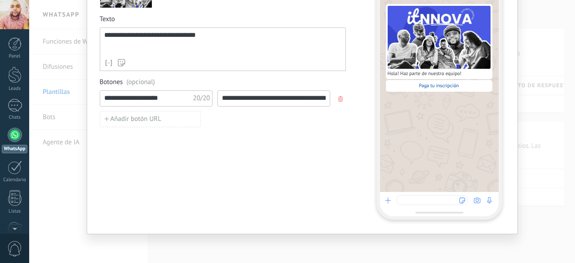
scroll to position [0, 0]
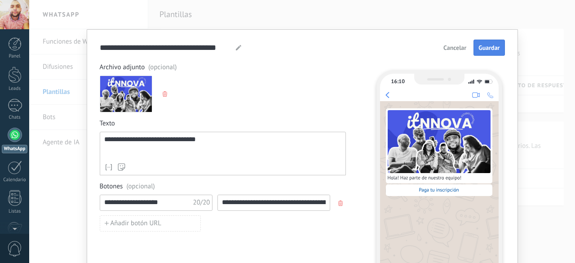
click at [483, 53] on button "Guardar" at bounding box center [488, 48] width 31 height 16
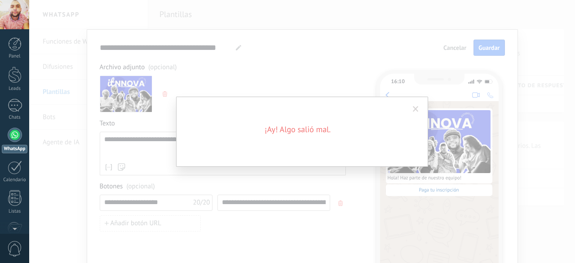
click at [413, 106] on span at bounding box center [415, 108] width 15 height 15
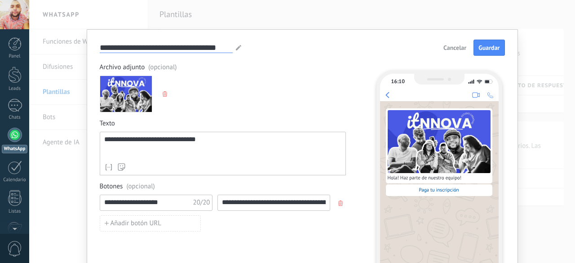
drag, startPoint x: 172, startPoint y: 42, endPoint x: 230, endPoint y: 66, distance: 63.0
click at [172, 42] on input "**********" at bounding box center [166, 47] width 133 height 10
drag, startPoint x: 231, startPoint y: 47, endPoint x: 180, endPoint y: 47, distance: 51.2
click at [180, 47] on div "**********" at bounding box center [171, 47] width 142 height 11
click at [180, 47] on input "**********" at bounding box center [166, 47] width 133 height 10
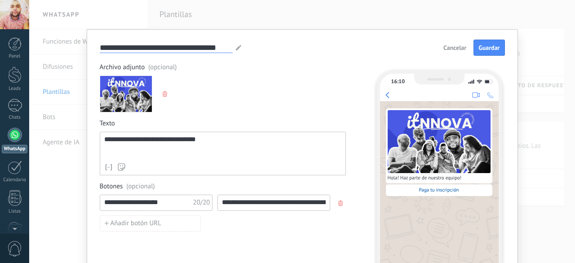
click at [180, 47] on input "**********" at bounding box center [166, 47] width 133 height 10
type input "**********"
click at [478, 49] on span "Guardar" at bounding box center [488, 47] width 21 height 6
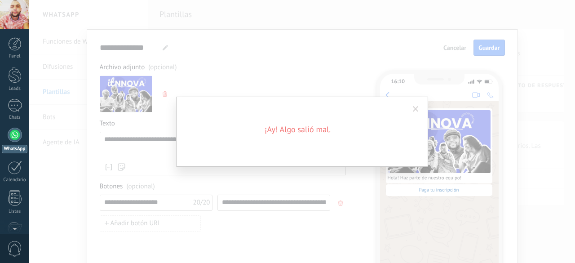
click at [418, 109] on span at bounding box center [416, 109] width 6 height 6
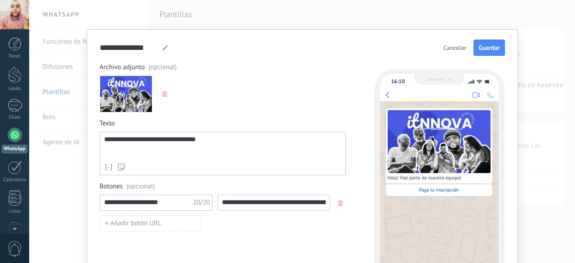
scroll to position [45, 0]
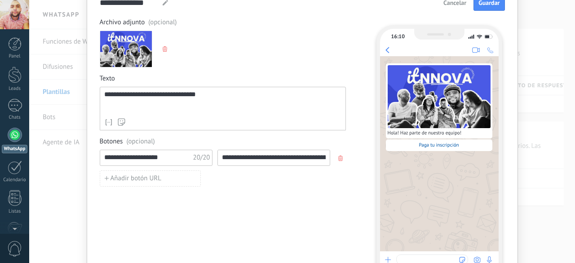
click at [150, 107] on div "**********" at bounding box center [223, 102] width 238 height 23
click at [216, 93] on div "**********" at bounding box center [223, 102] width 238 height 23
click at [170, 106] on div "**********" at bounding box center [223, 102] width 238 height 23
click at [208, 91] on div "**********" at bounding box center [223, 102] width 238 height 23
click at [125, 106] on div "**********" at bounding box center [223, 102] width 238 height 23
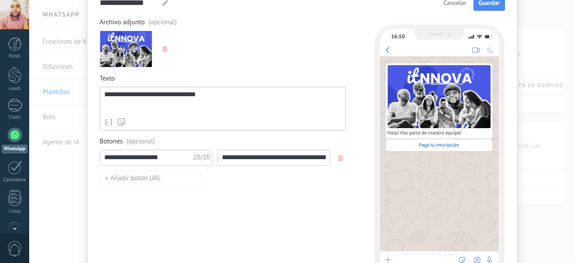
drag, startPoint x: 123, startPoint y: 112, endPoint x: 134, endPoint y: 110, distance: 10.9
click at [123, 112] on div "**********" at bounding box center [223, 102] width 238 height 23
click at [182, 157] on input "**********" at bounding box center [148, 157] width 96 height 14
click at [340, 157] on icon "button" at bounding box center [340, 157] width 4 height 5
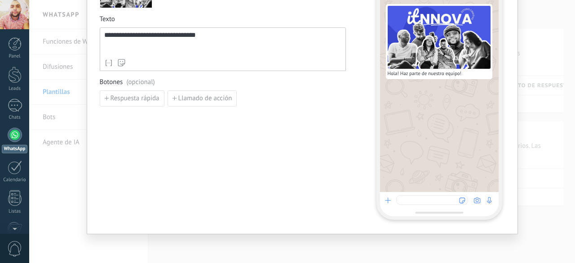
scroll to position [0, 0]
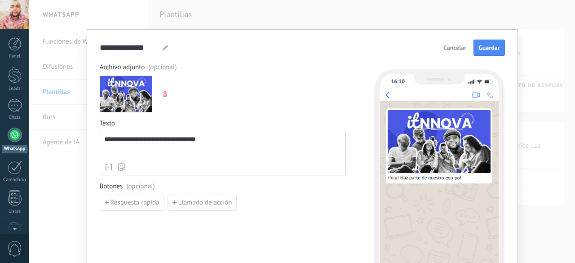
click at [495, 38] on div "**********" at bounding box center [302, 183] width 431 height 309
click at [490, 43] on button "Guardar" at bounding box center [488, 48] width 31 height 16
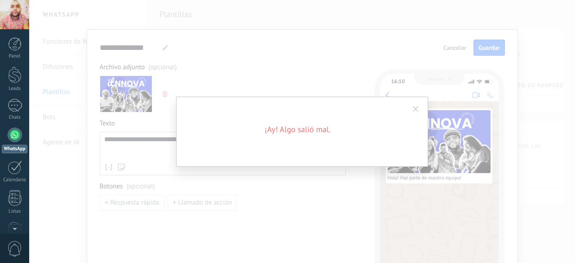
click at [419, 106] on span at bounding box center [415, 108] width 15 height 15
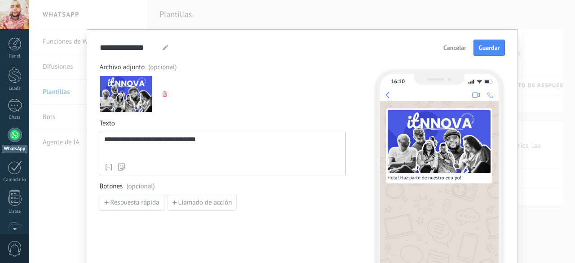
click at [164, 95] on icon "button" at bounding box center [165, 93] width 4 height 5
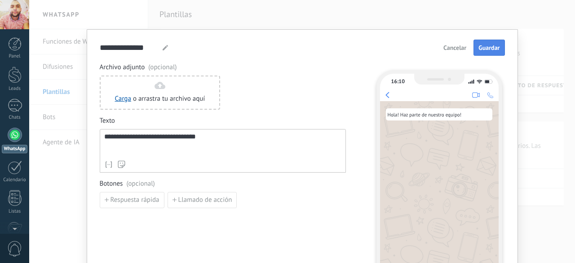
click at [492, 46] on span "Guardar" at bounding box center [488, 47] width 21 height 6
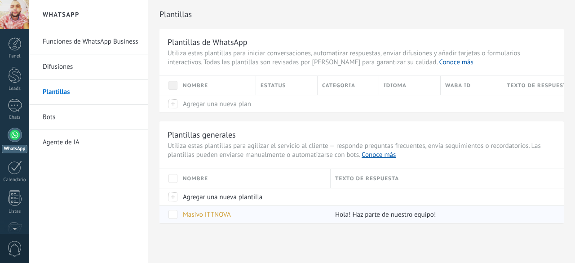
click at [175, 214] on span at bounding box center [172, 214] width 9 height 9
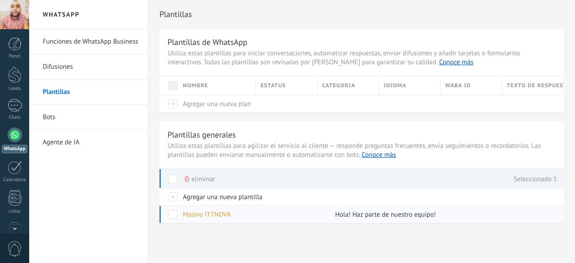
click at [169, 216] on span at bounding box center [172, 214] width 9 height 9
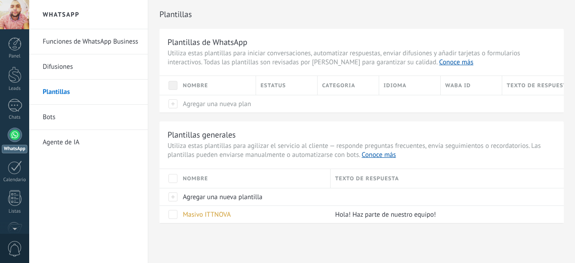
click at [59, 67] on link "Difusiones" at bounding box center [91, 66] width 96 height 25
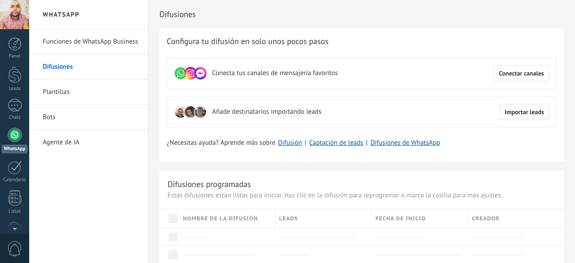
click at [524, 106] on button "Importar leads" at bounding box center [523, 112] width 49 height 16
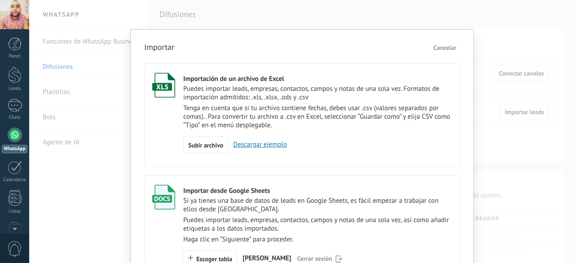
scroll to position [73, 0]
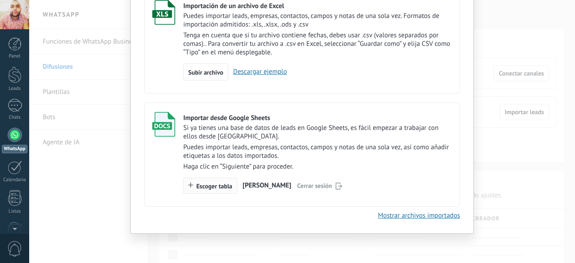
click at [211, 186] on span "Escoger tabla" at bounding box center [214, 186] width 36 height 6
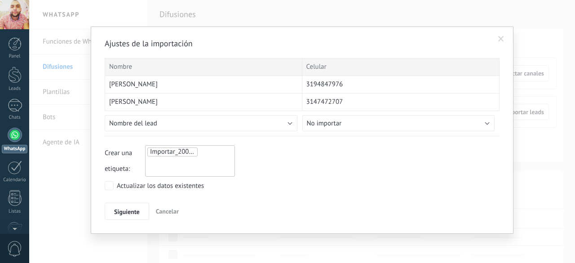
scroll to position [0, 0]
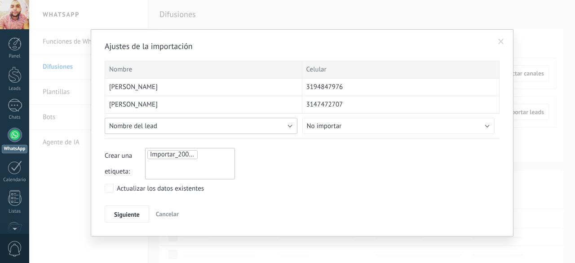
click at [289, 124] on button "Nombre del lead" at bounding box center [201, 126] width 193 height 16
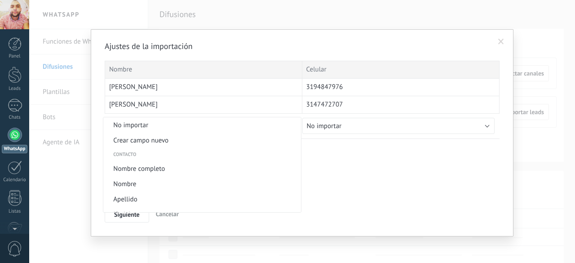
scroll to position [327, 0]
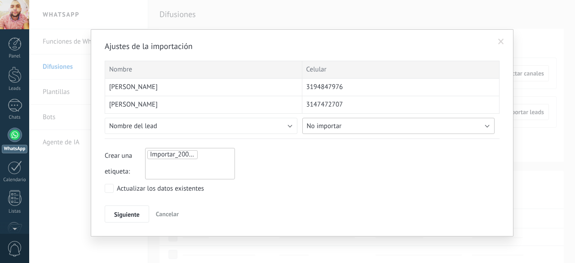
click at [334, 128] on span "No importar" at bounding box center [324, 126] width 35 height 9
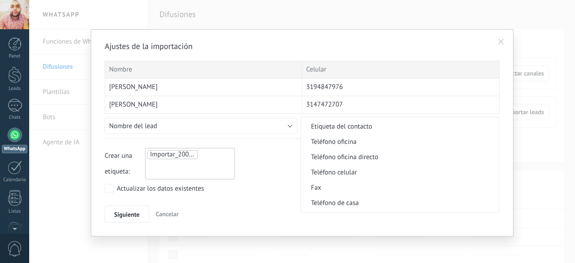
scroll to position [0, 0]
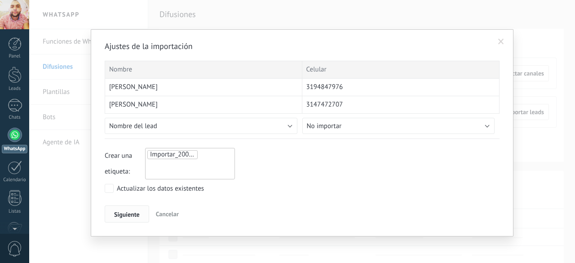
click at [126, 211] on span "Siguiente" at bounding box center [127, 214] width 26 height 6
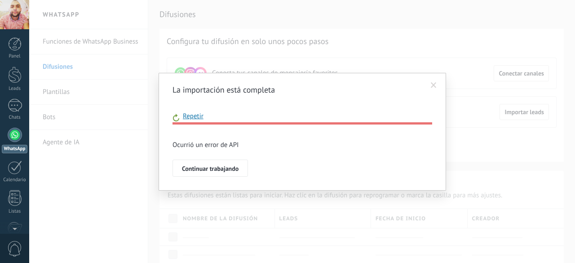
click at [194, 117] on span "Repetir" at bounding box center [191, 116] width 24 height 9
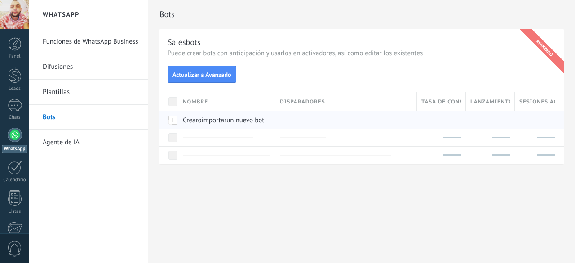
click at [189, 120] on span "Crear" at bounding box center [190, 120] width 15 height 9
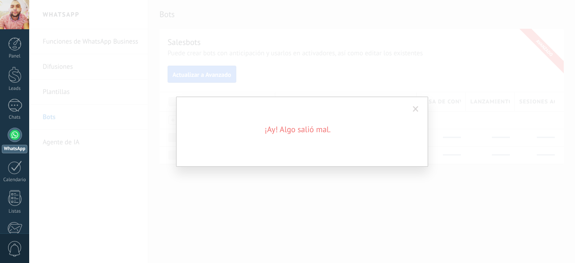
click at [414, 114] on span at bounding box center [415, 108] width 15 height 15
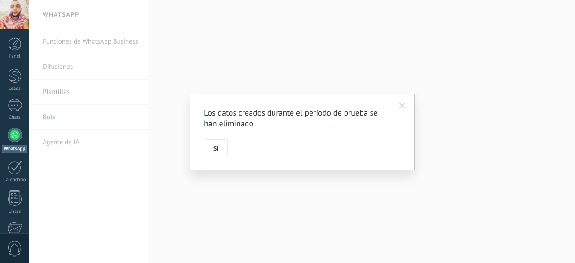
click at [401, 105] on span at bounding box center [402, 106] width 6 height 6
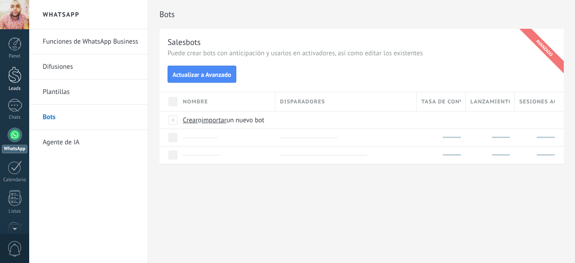
click at [20, 68] on div at bounding box center [14, 74] width 13 height 17
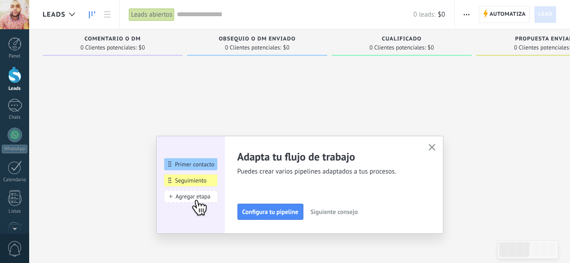
click at [434, 146] on use "button" at bounding box center [432, 147] width 7 height 7
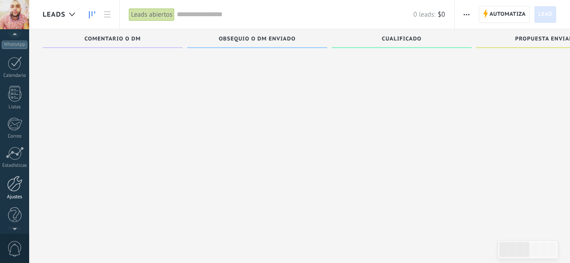
scroll to position [110, 0]
click at [17, 176] on div at bounding box center [14, 178] width 15 height 16
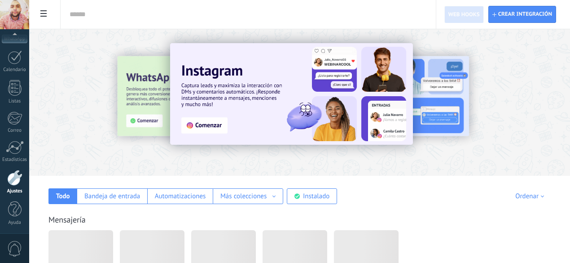
scroll to position [135, 0]
